Goal: Navigation & Orientation: Find specific page/section

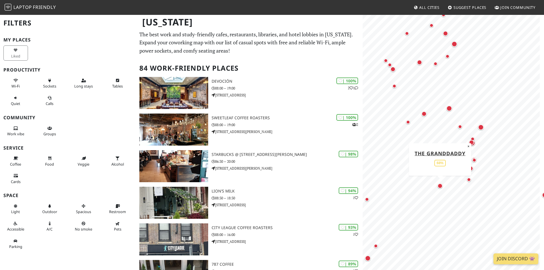
click at [441, 188] on div "Map marker" at bounding box center [439, 185] width 5 height 5
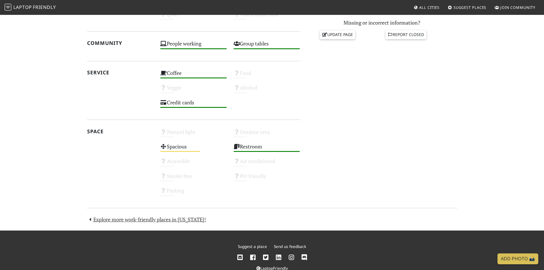
scroll to position [274, 0]
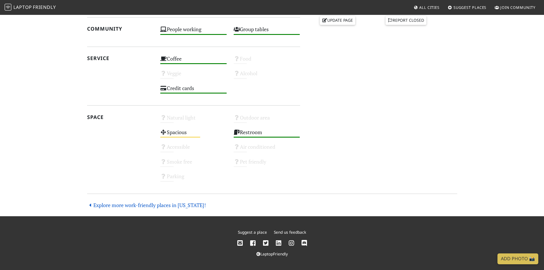
click at [161, 206] on link "Explore more work-friendly places in [US_STATE]!" at bounding box center [146, 204] width 119 height 7
